Goal: Task Accomplishment & Management: Manage account settings

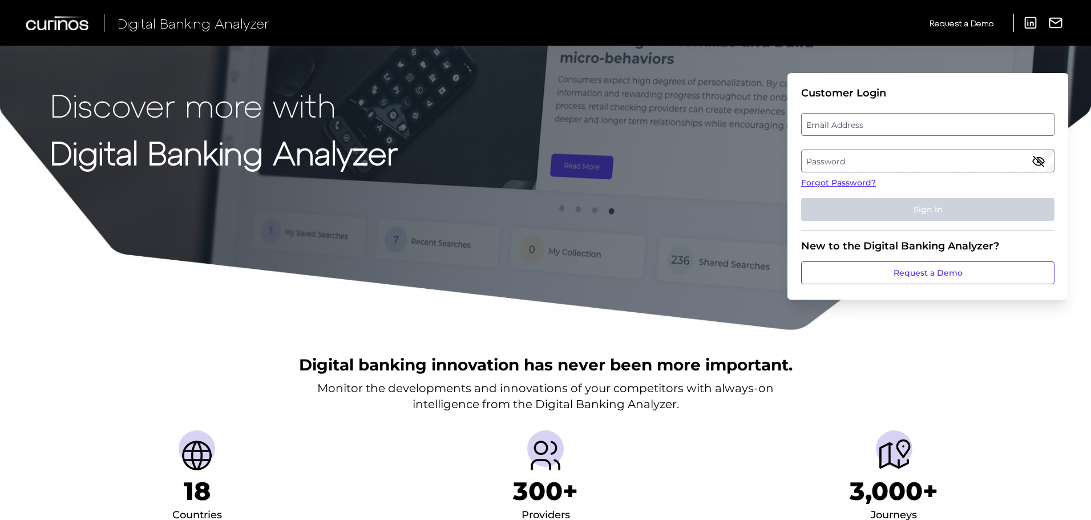
click at [917, 131] on label "Email Address" at bounding box center [928, 124] width 252 height 21
click at [917, 131] on input "email" at bounding box center [927, 124] width 253 height 23
type input "[EMAIL_ADDRESS][DOMAIN_NAME]"
click at [882, 153] on label "Password" at bounding box center [928, 161] width 252 height 21
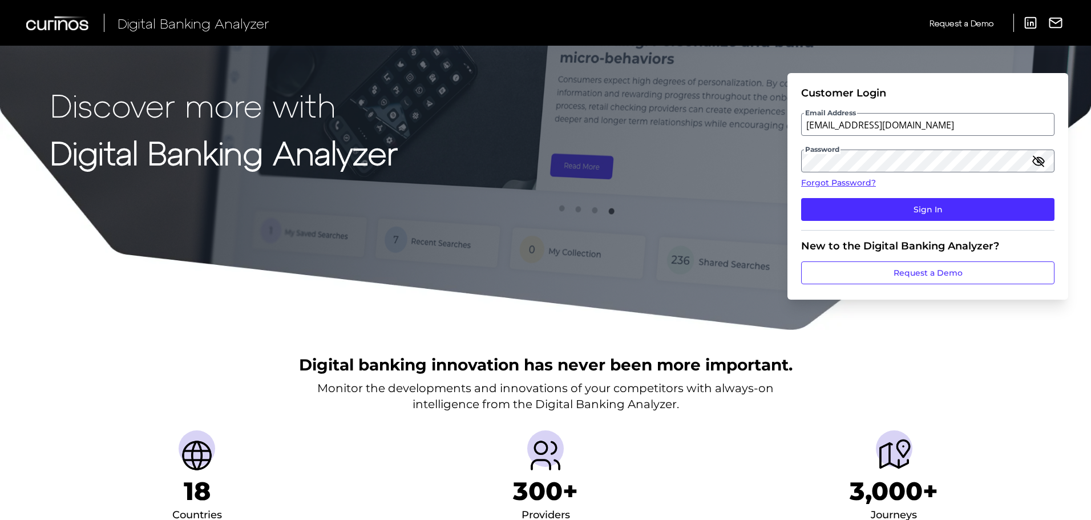
click at [866, 229] on fieldset "Customer Login Email Address [EMAIL_ADDRESS][DOMAIN_NAME] Password Forgot Passw…" at bounding box center [927, 159] width 253 height 144
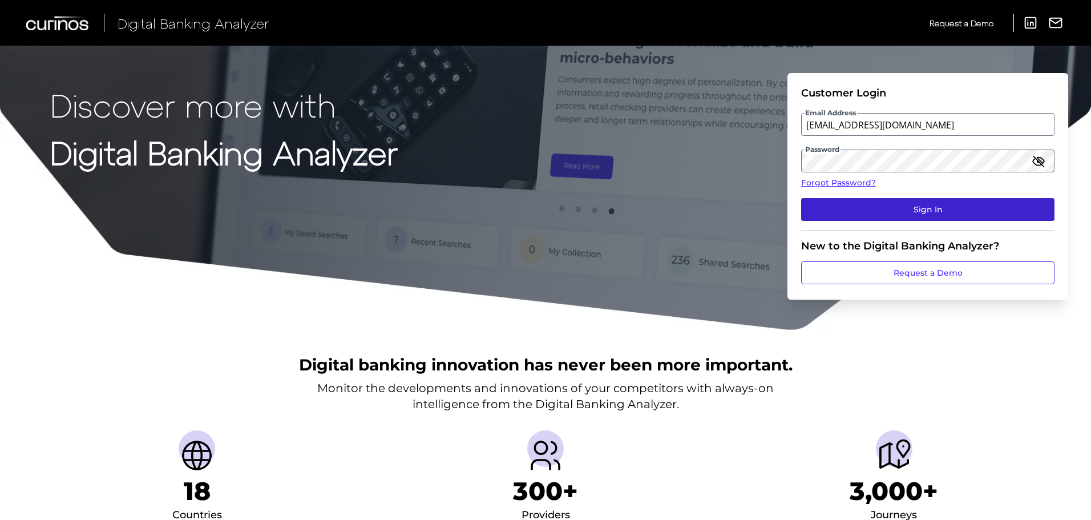
click at [849, 200] on button "Sign In" at bounding box center [927, 209] width 253 height 23
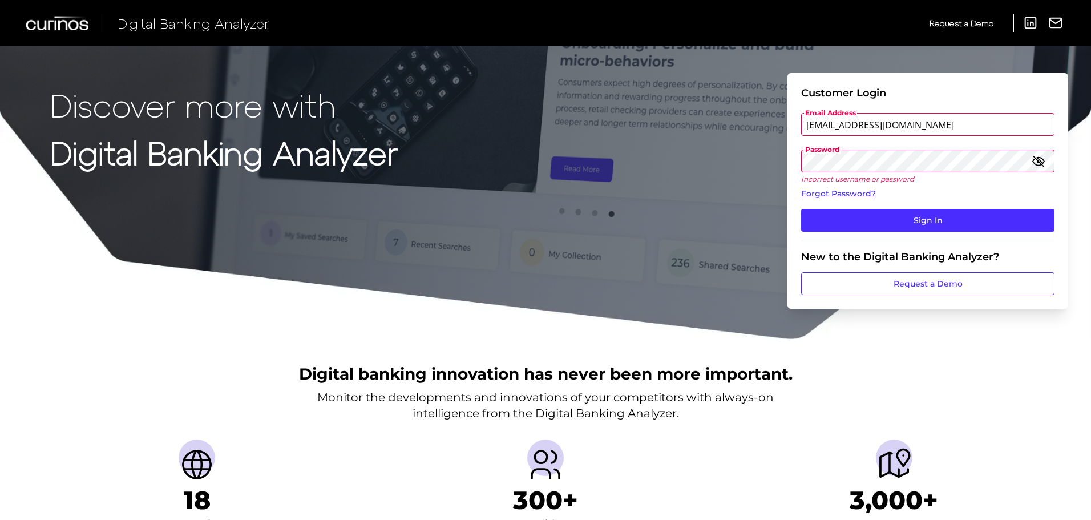
click at [771, 175] on div "Discover more with Digital Banking Analyzer Customer Login Email Address [EMAIL…" at bounding box center [545, 170] width 1091 height 340
click at [801, 209] on button "Sign In" at bounding box center [927, 220] width 253 height 23
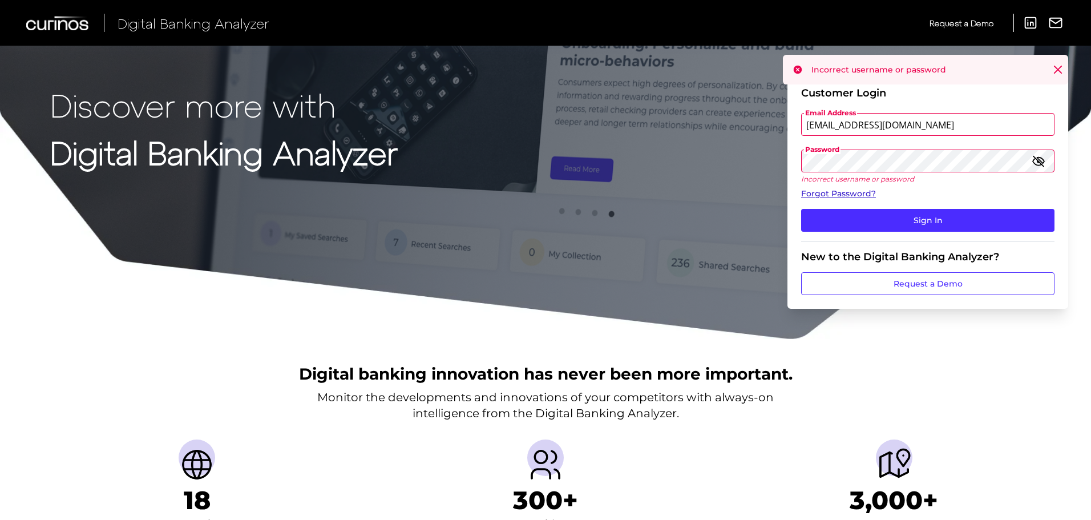
click at [830, 193] on link "Forgot Password?" at bounding box center [927, 194] width 253 height 12
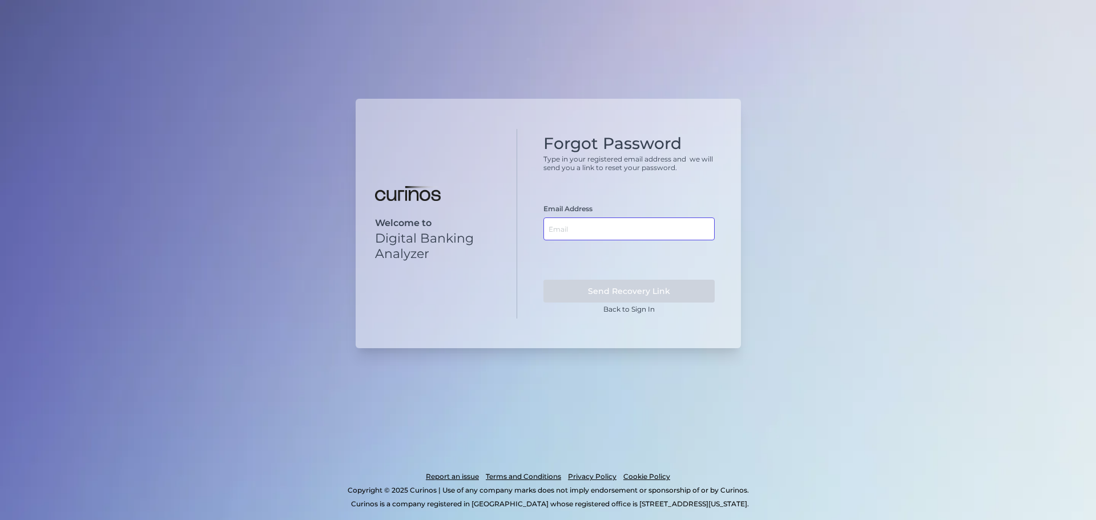
click at [622, 239] on input "text" at bounding box center [628, 228] width 171 height 23
type input "[EMAIL_ADDRESS][DOMAIN_NAME]"
click at [660, 275] on form "Email Address [EMAIL_ADDRESS][DOMAIN_NAME] Send Recovery Link" at bounding box center [628, 253] width 171 height 98
click at [662, 283] on button "Send Recovery Link" at bounding box center [628, 291] width 171 height 23
